Goal: Navigation & Orientation: Find specific page/section

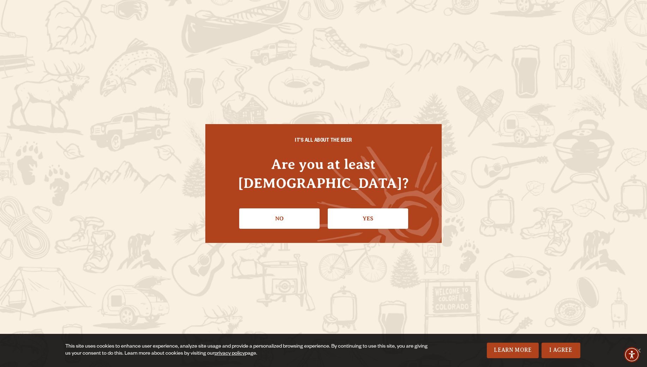
click at [369, 208] on link "Yes" at bounding box center [368, 218] width 80 height 20
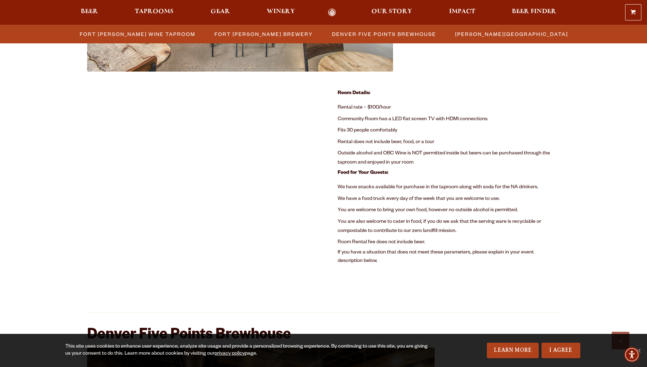
scroll to position [458, 0]
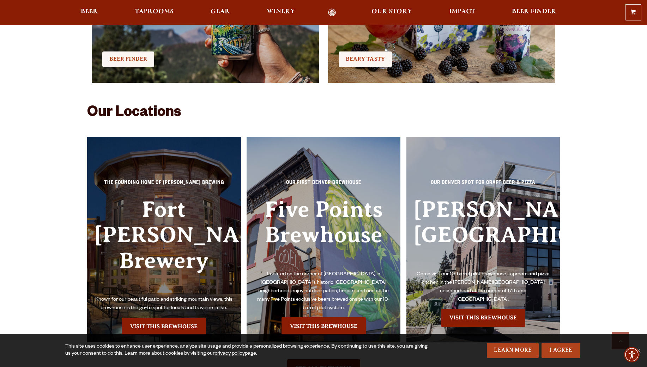
scroll to position [1495, 0]
click at [144, 186] on p "The Founding Home of [PERSON_NAME] Brewing" at bounding box center [164, 185] width 140 height 13
click at [144, 318] on link "Visit this Brewhouse" at bounding box center [164, 327] width 84 height 18
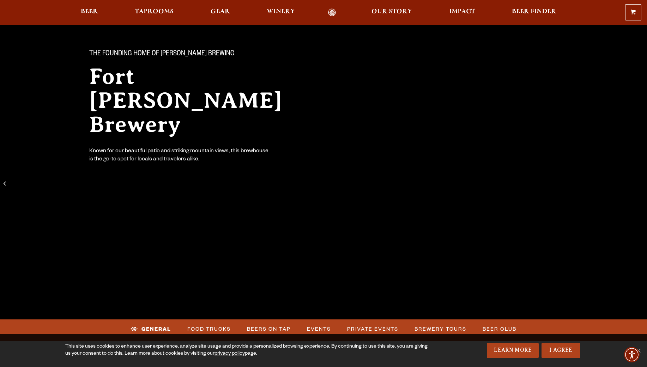
scroll to position [48, 0]
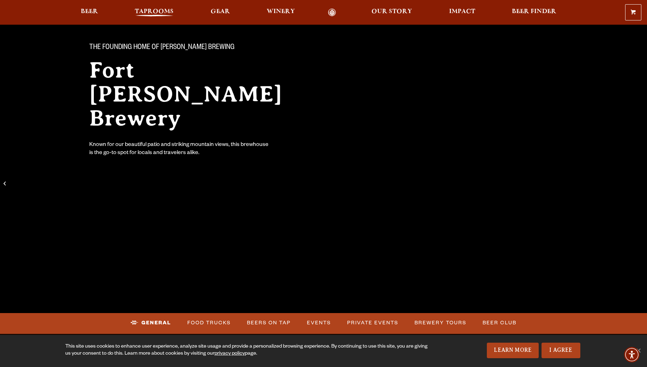
click at [165, 10] on span "Taprooms" at bounding box center [154, 12] width 39 height 6
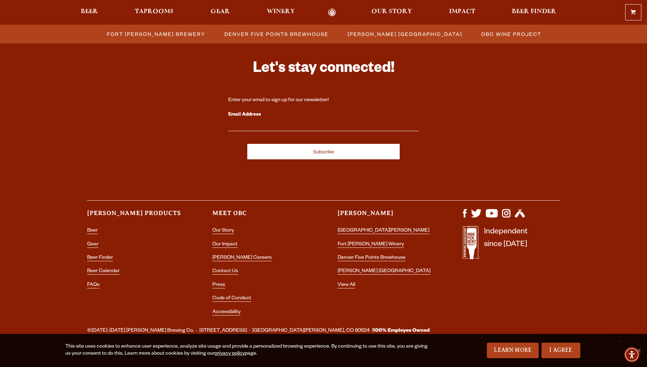
scroll to position [723, 0]
